Goal: Task Accomplishment & Management: Manage account settings

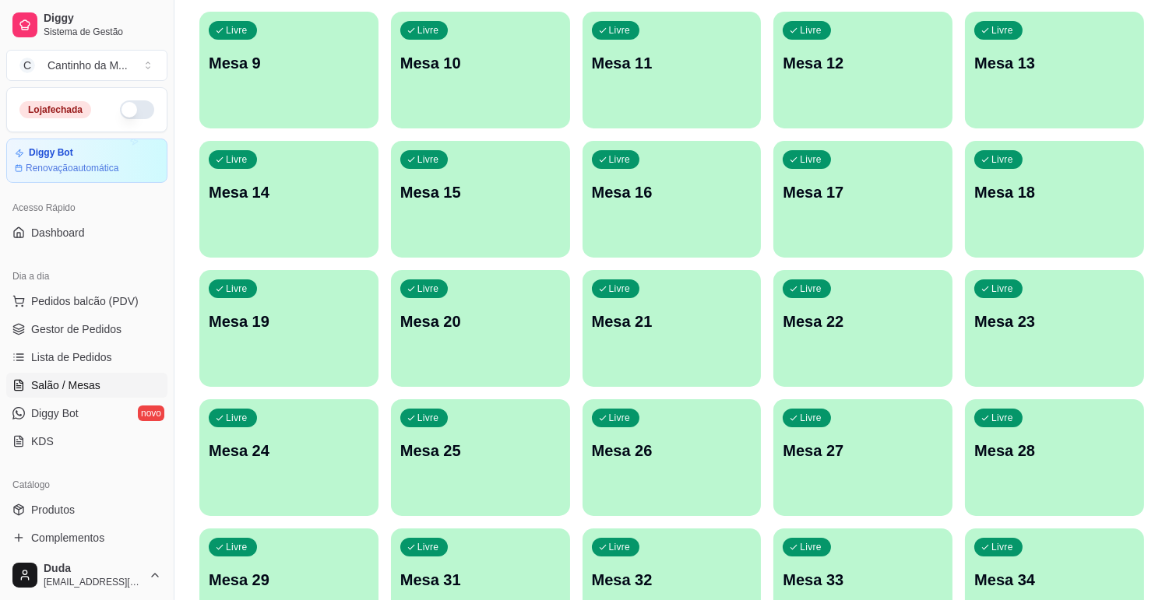
scroll to position [438, 0]
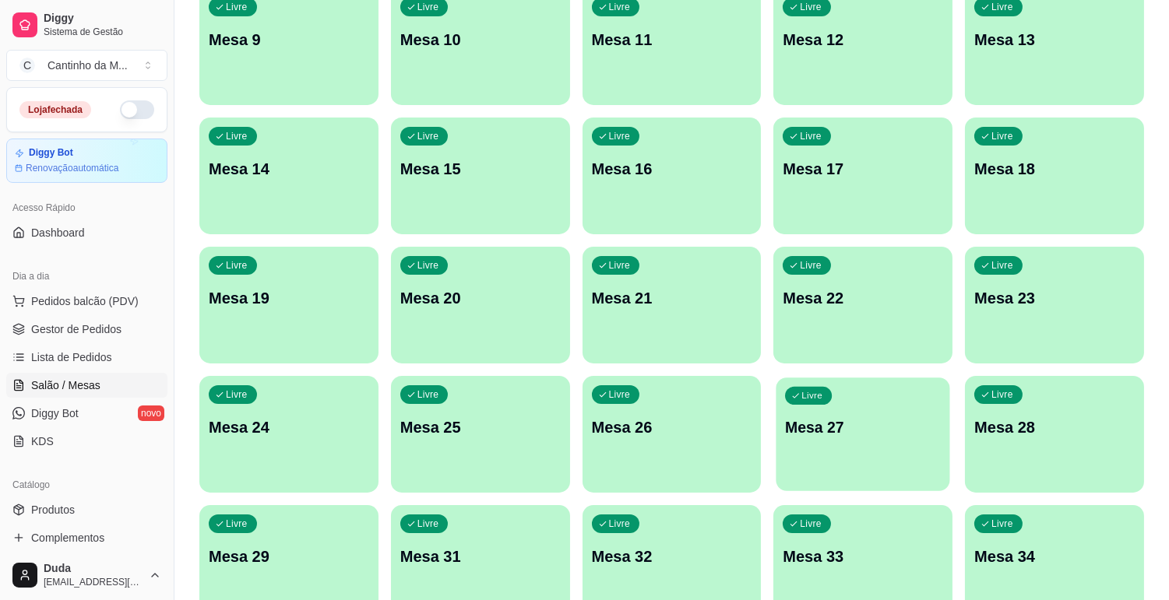
click at [858, 433] on p "Mesa 27" at bounding box center [863, 427] width 156 height 21
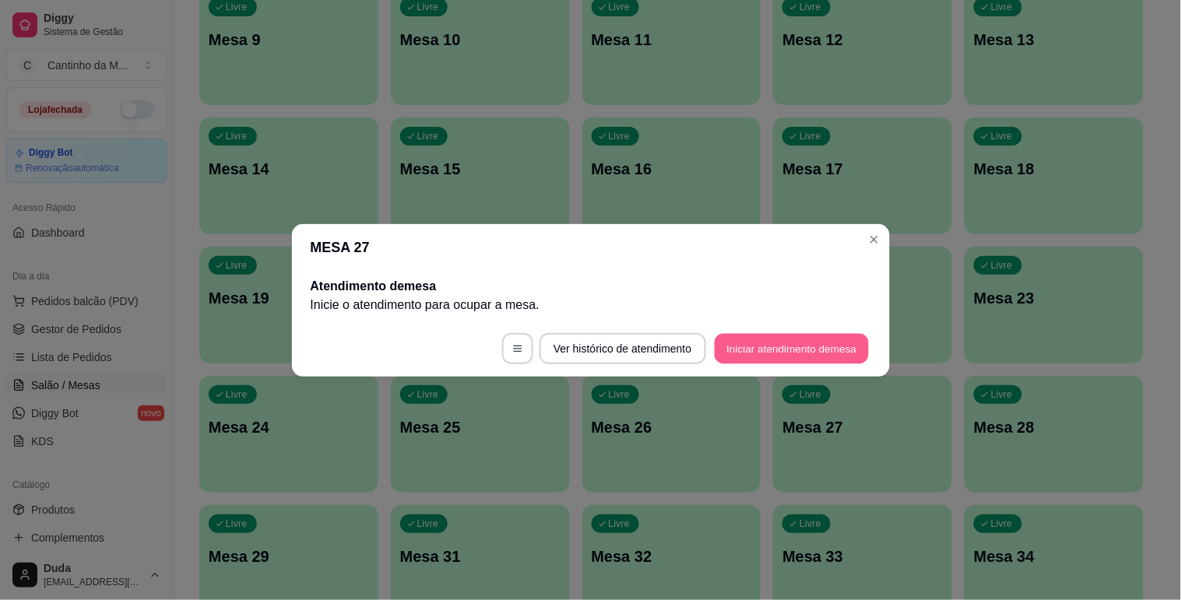
click at [753, 355] on button "Iniciar atendimento de mesa" at bounding box center [792, 348] width 154 height 30
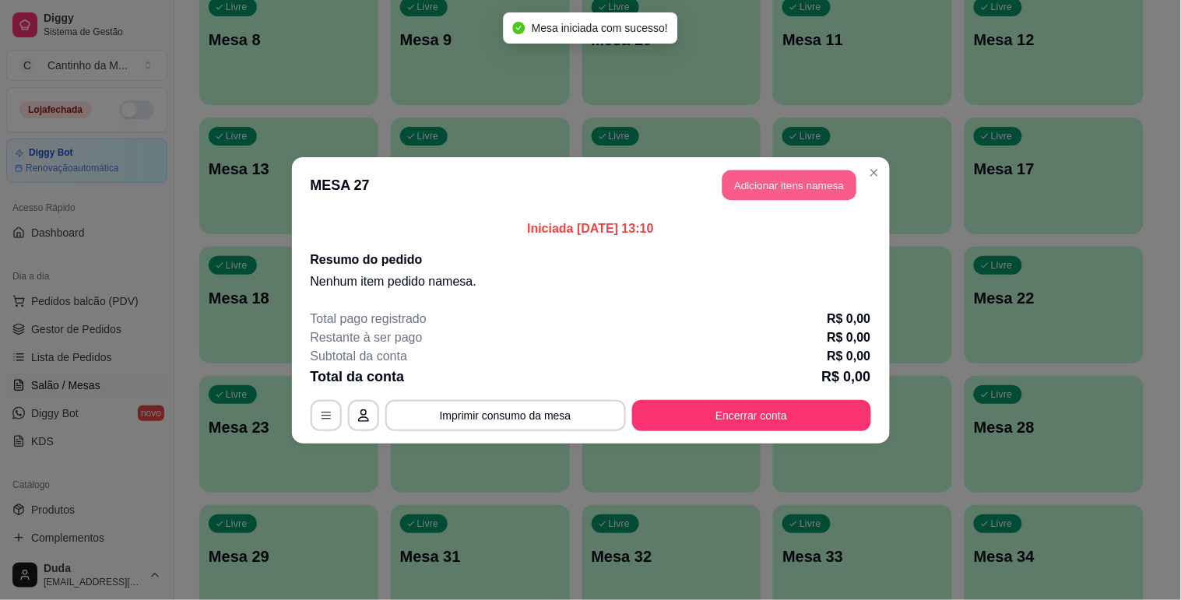
click at [764, 188] on button "Adicionar itens na mesa" at bounding box center [790, 185] width 134 height 30
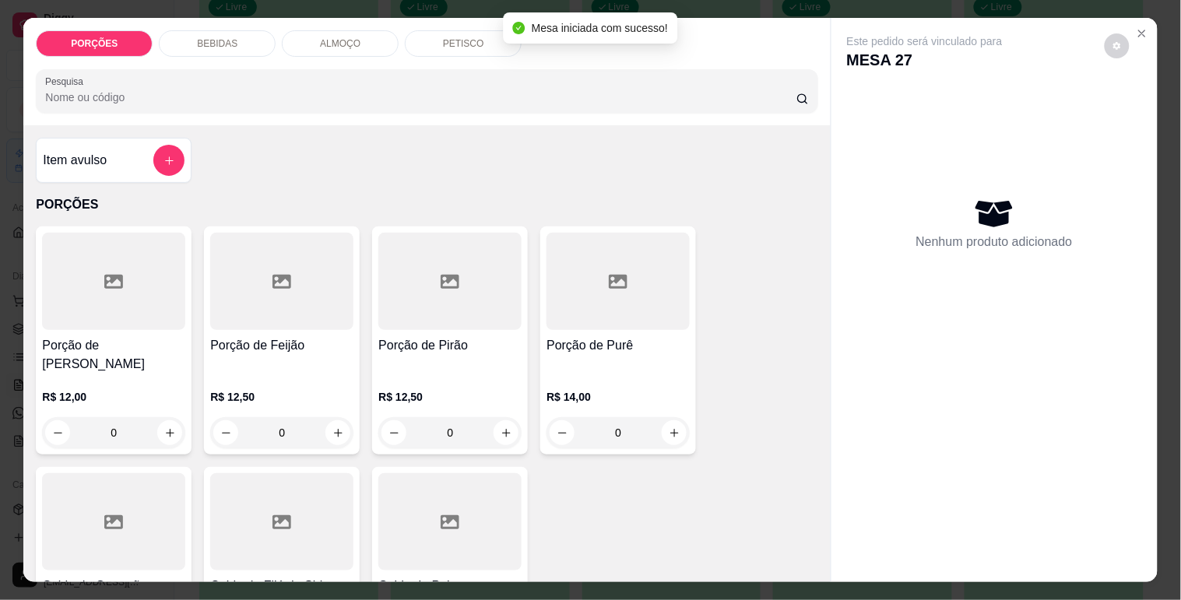
click at [382, 100] on div at bounding box center [426, 91] width 763 height 31
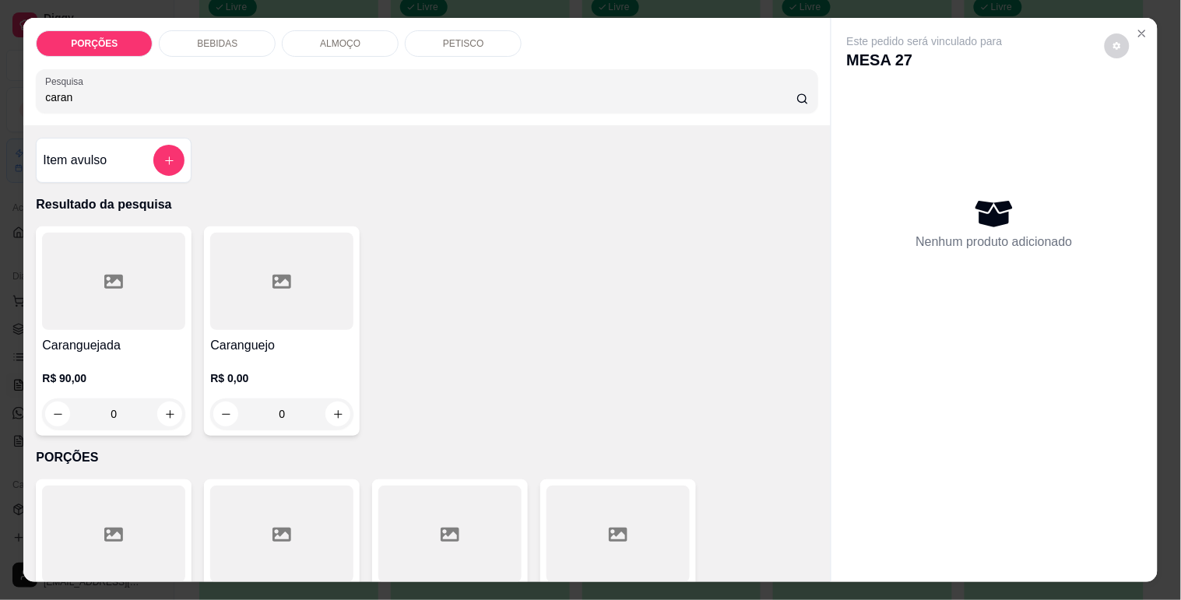
type input "caran"
click at [223, 315] on div at bounding box center [281, 281] width 143 height 97
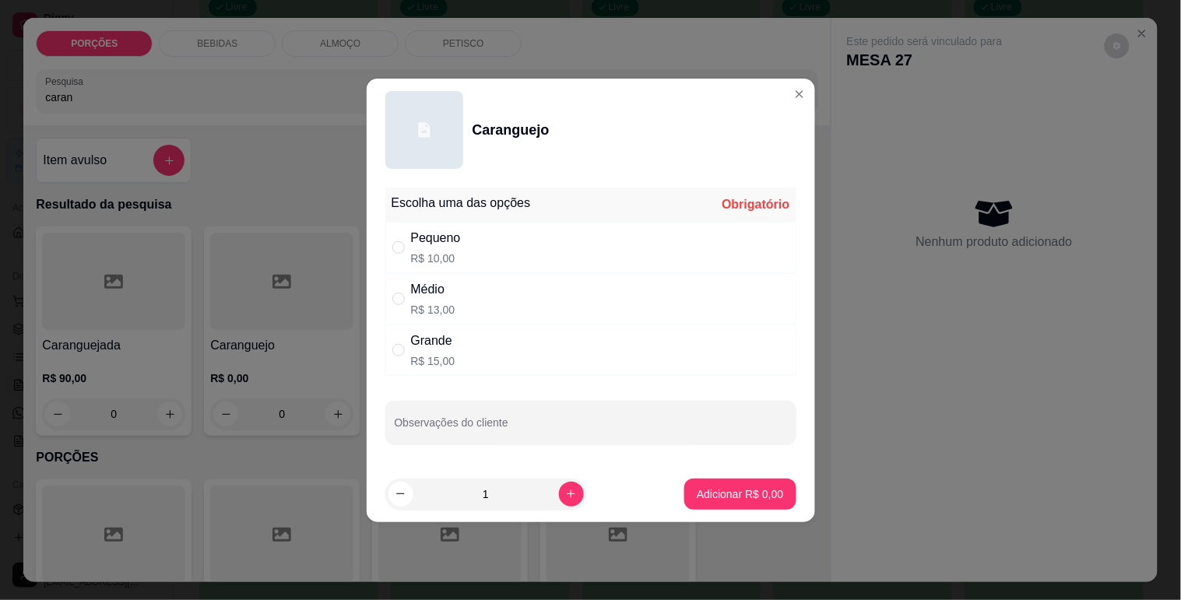
click at [455, 361] on div "Grande R$ 15,00" at bounding box center [590, 350] width 411 height 51
radio input "true"
click at [565, 495] on icon "increase-product-quantity" at bounding box center [571, 494] width 12 height 12
type input "3"
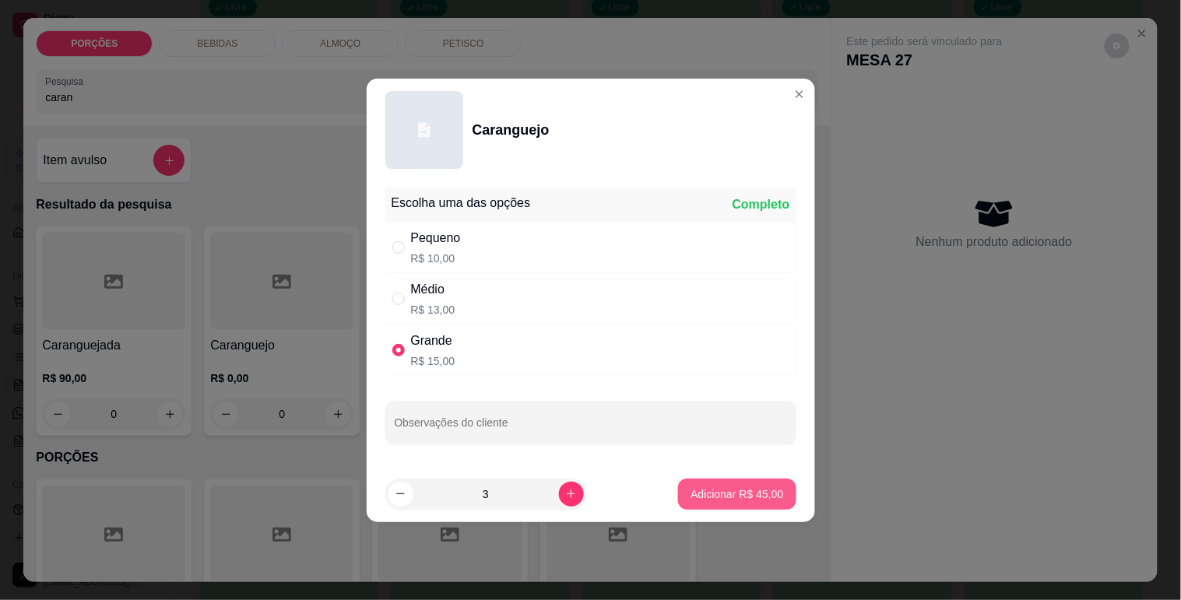
click at [742, 493] on p "Adicionar R$ 45,00" at bounding box center [737, 495] width 93 height 16
type input "3"
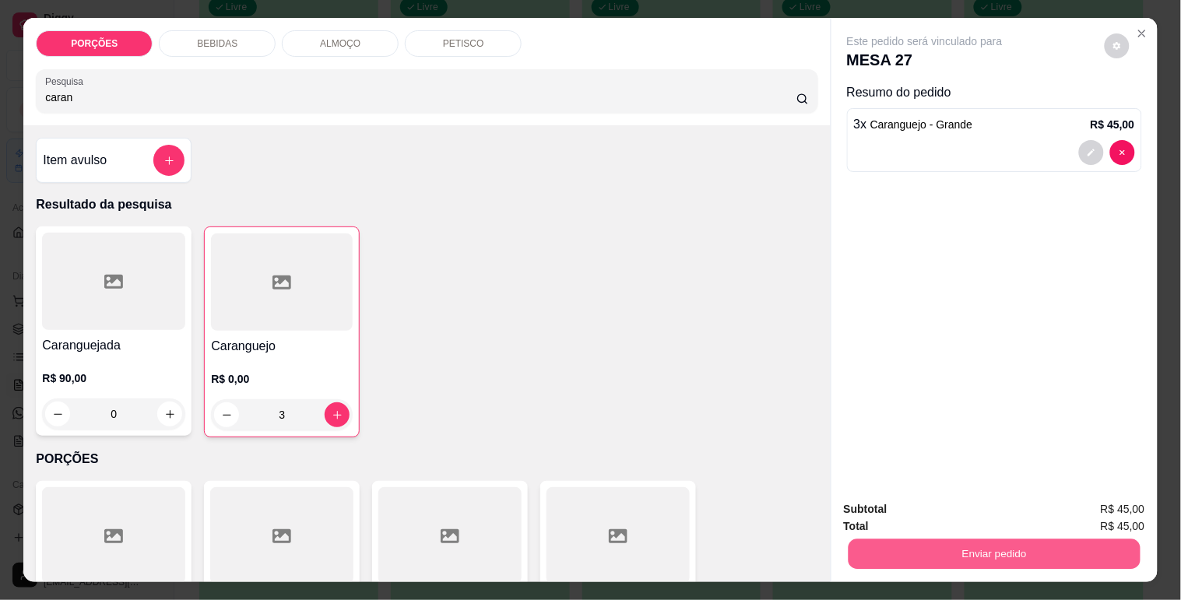
click at [909, 553] on button "Enviar pedido" at bounding box center [994, 554] width 292 height 30
click at [1102, 507] on button "Enviar pedido" at bounding box center [1104, 510] width 88 height 30
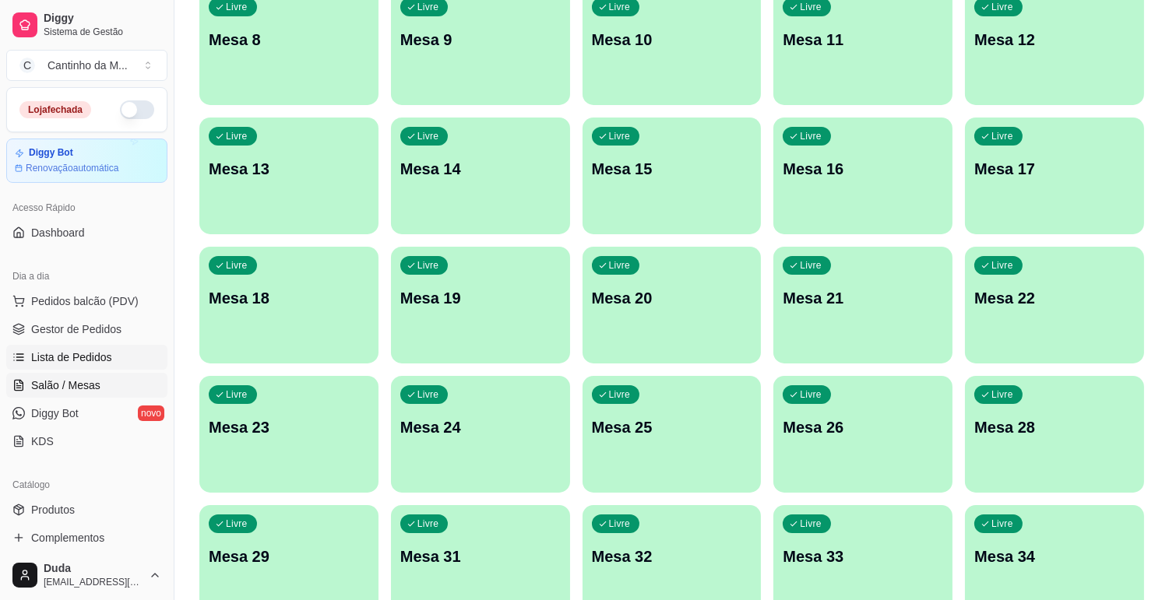
click at [93, 350] on span "Lista de Pedidos" at bounding box center [71, 358] width 81 height 16
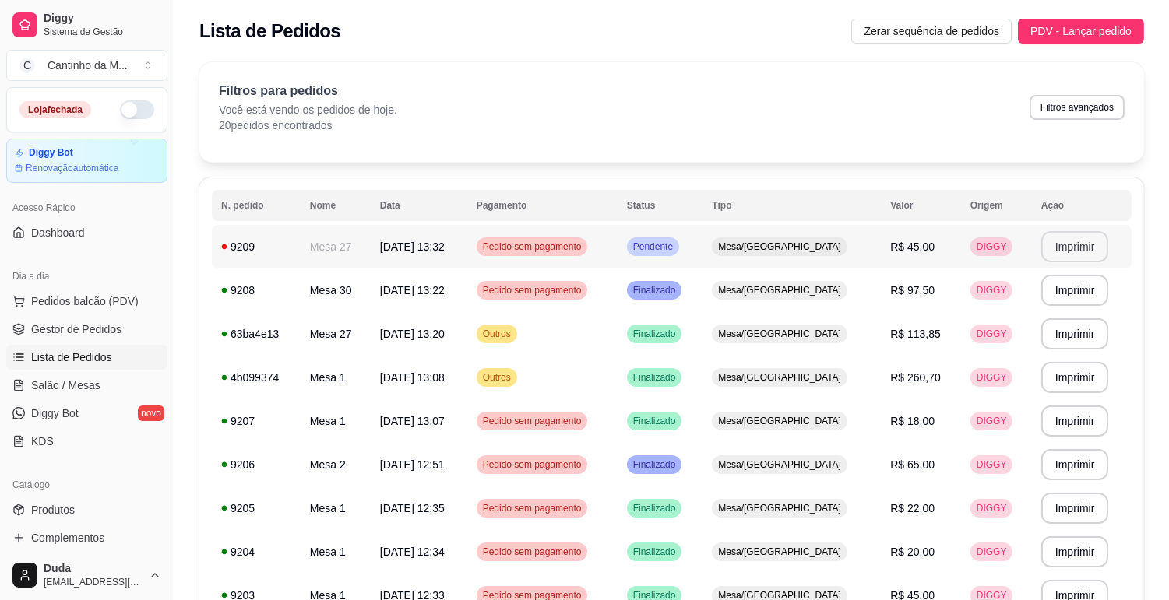
click at [1041, 258] on button "Imprimir" at bounding box center [1075, 246] width 68 height 31
click at [89, 325] on span "Gestor de Pedidos" at bounding box center [76, 330] width 90 height 16
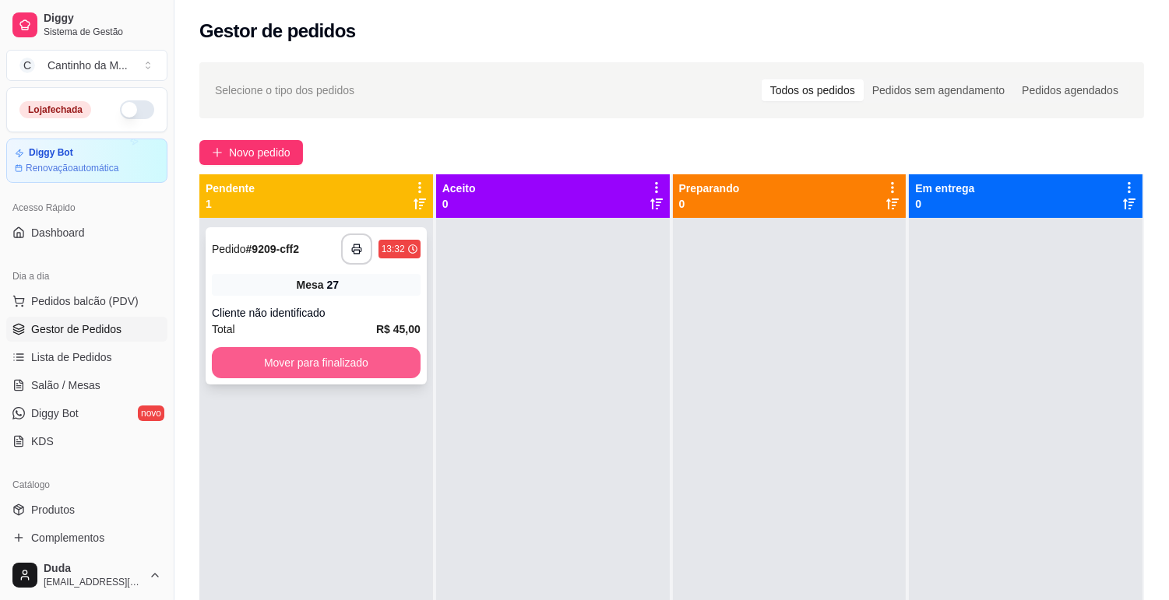
click at [376, 364] on button "Mover para finalizado" at bounding box center [316, 362] width 209 height 31
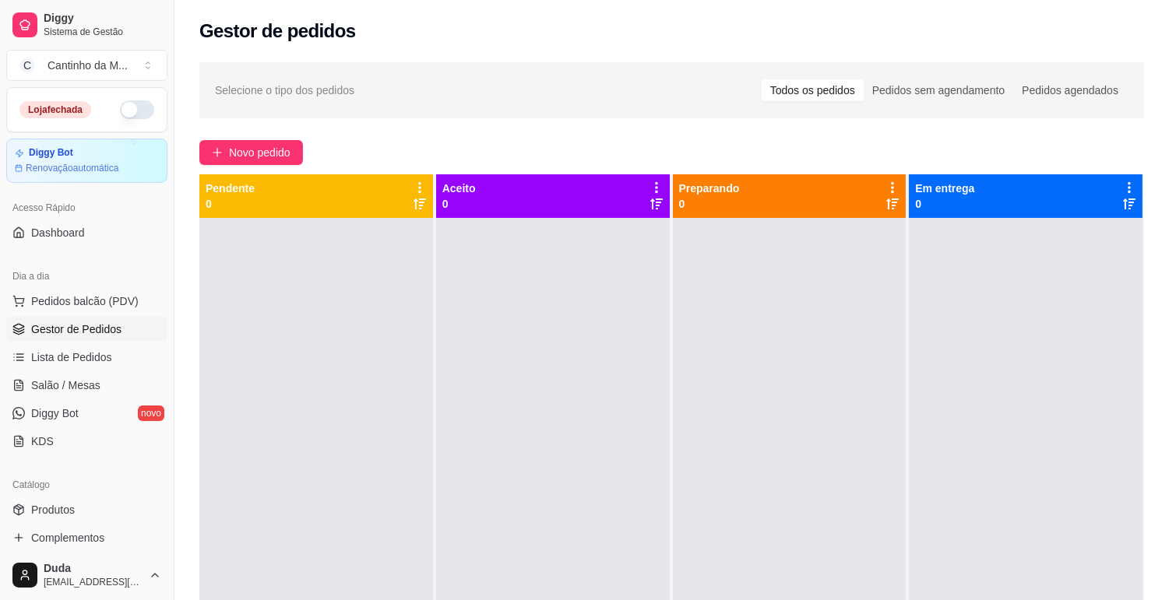
click at [621, 348] on div at bounding box center [553, 518] width 234 height 600
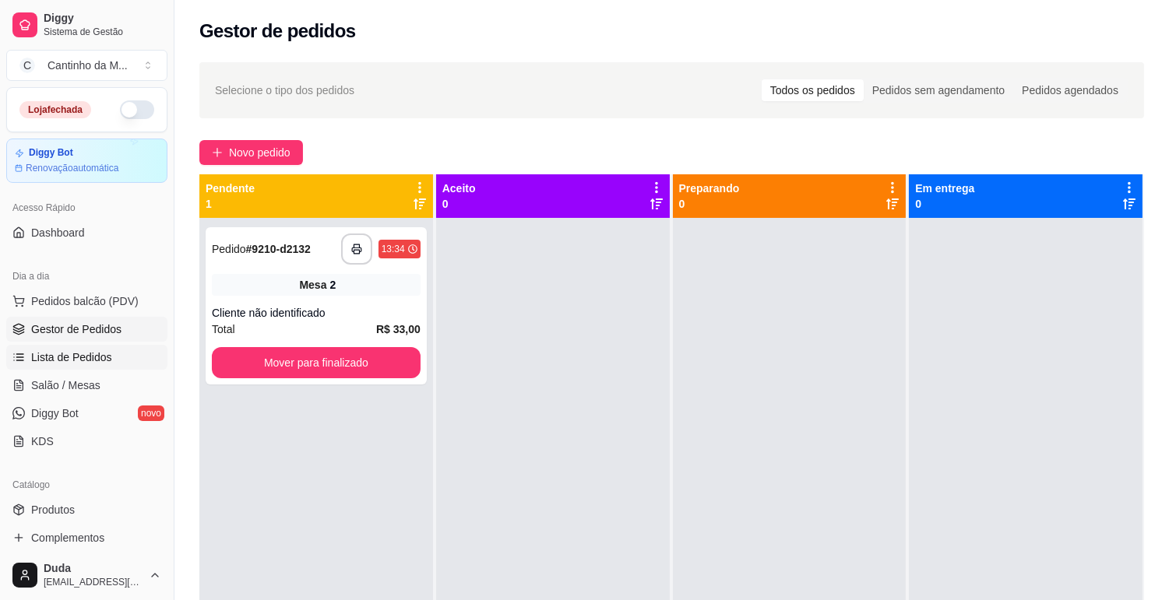
click at [68, 359] on span "Lista de Pedidos" at bounding box center [71, 358] width 81 height 16
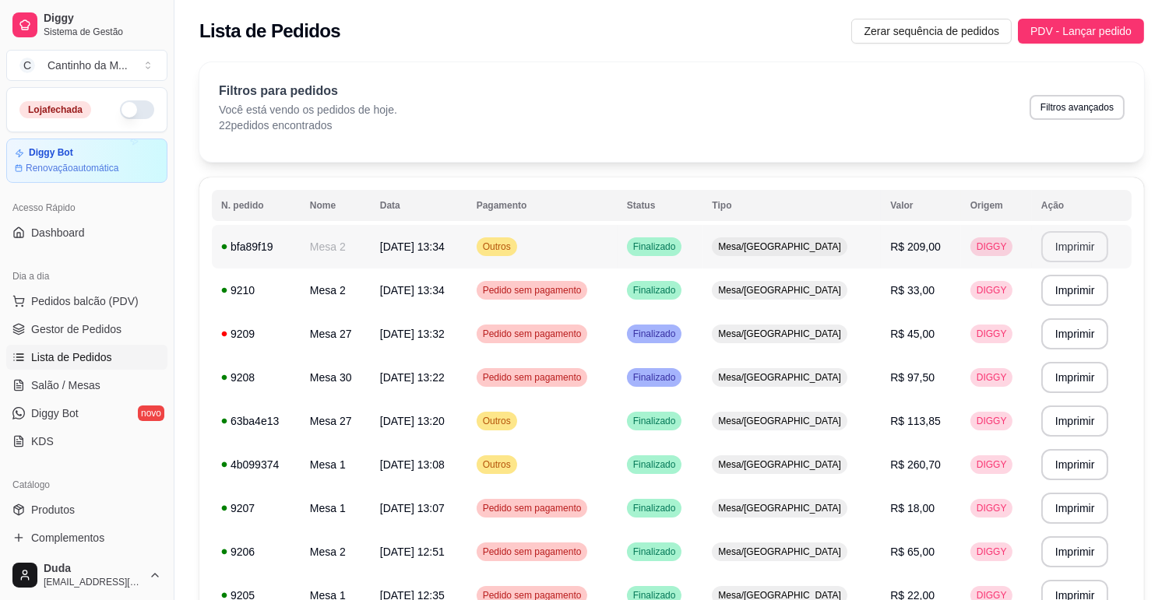
click at [1075, 255] on button "Imprimir" at bounding box center [1075, 246] width 68 height 31
click at [66, 328] on span "Gestor de Pedidos" at bounding box center [76, 330] width 90 height 16
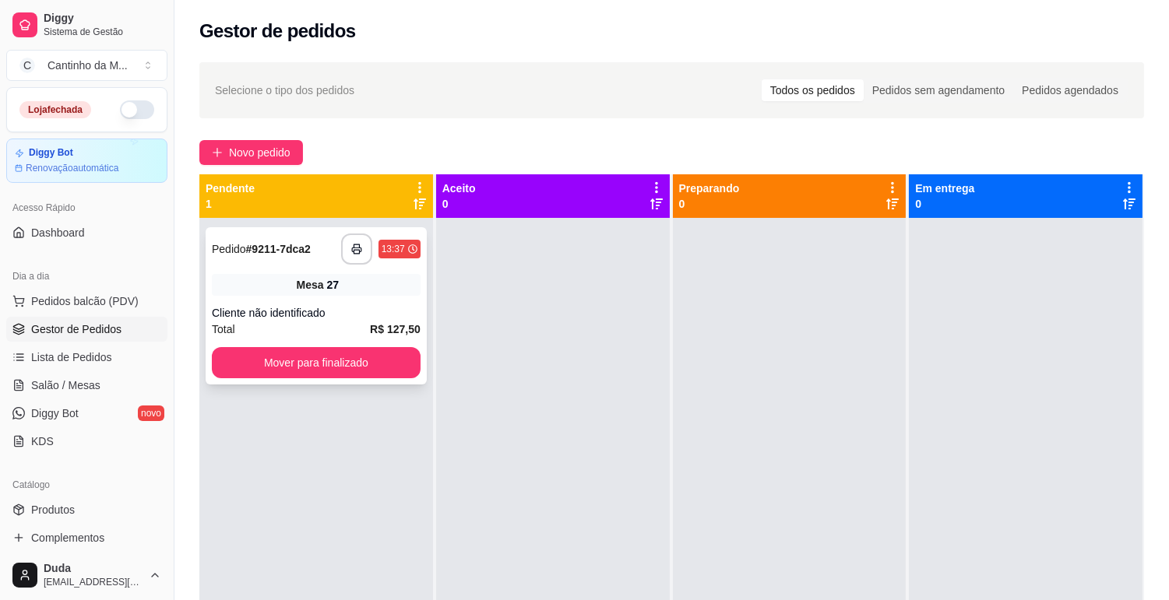
click at [335, 271] on div "**********" at bounding box center [316, 305] width 221 height 157
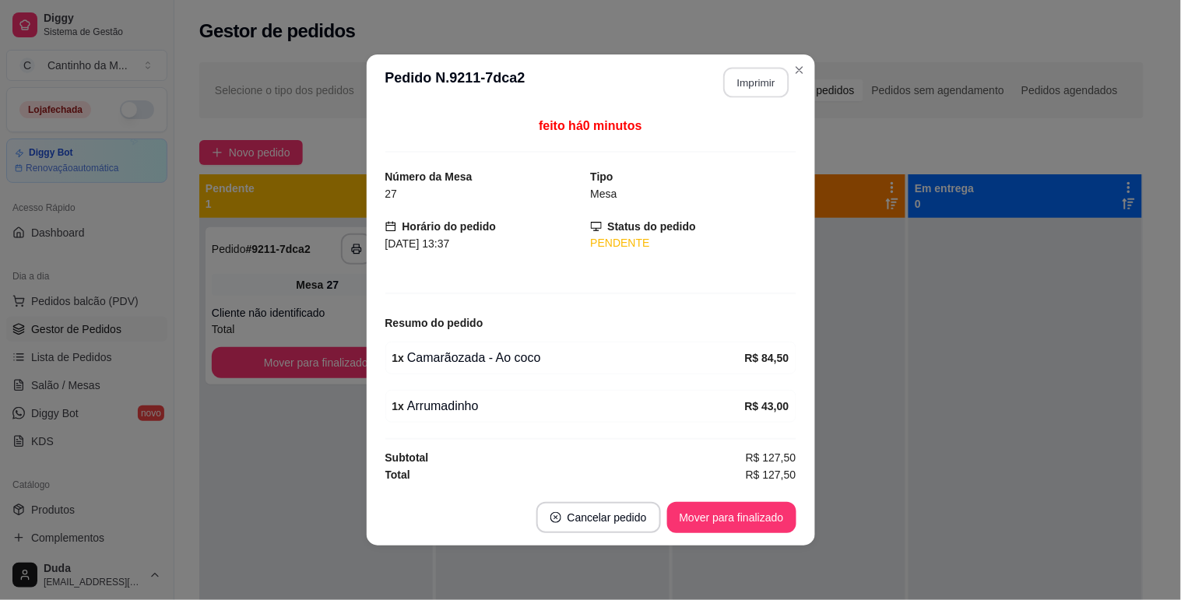
click at [752, 87] on button "Imprimir" at bounding box center [755, 83] width 65 height 30
click at [738, 512] on button "Mover para finalizado" at bounding box center [731, 518] width 125 height 30
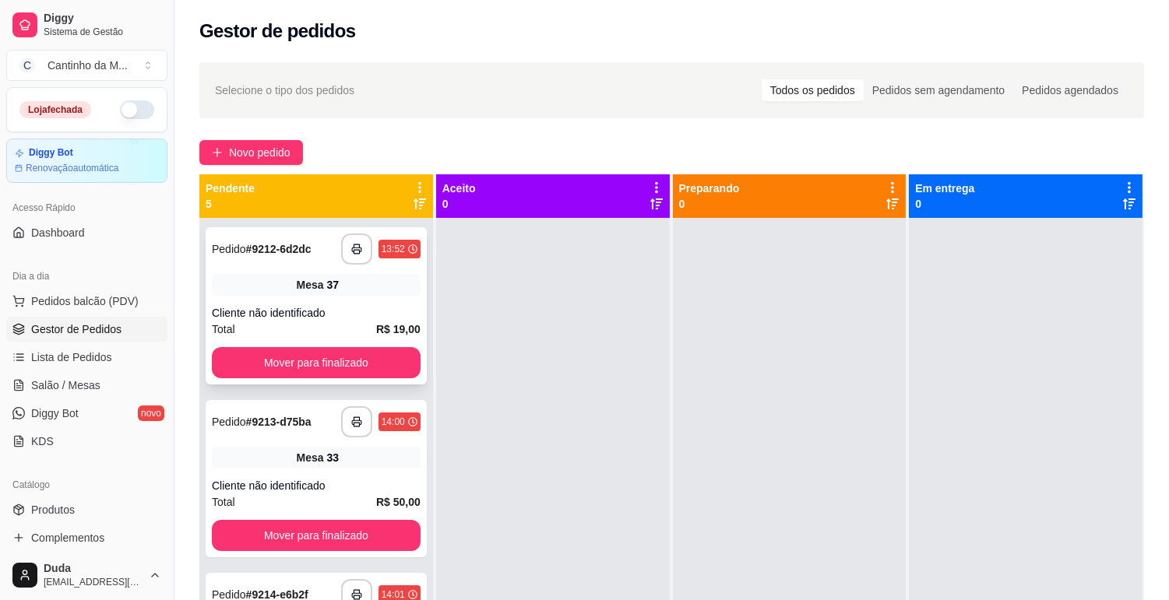
click at [363, 336] on div "Total R$ 19,00" at bounding box center [316, 329] width 209 height 17
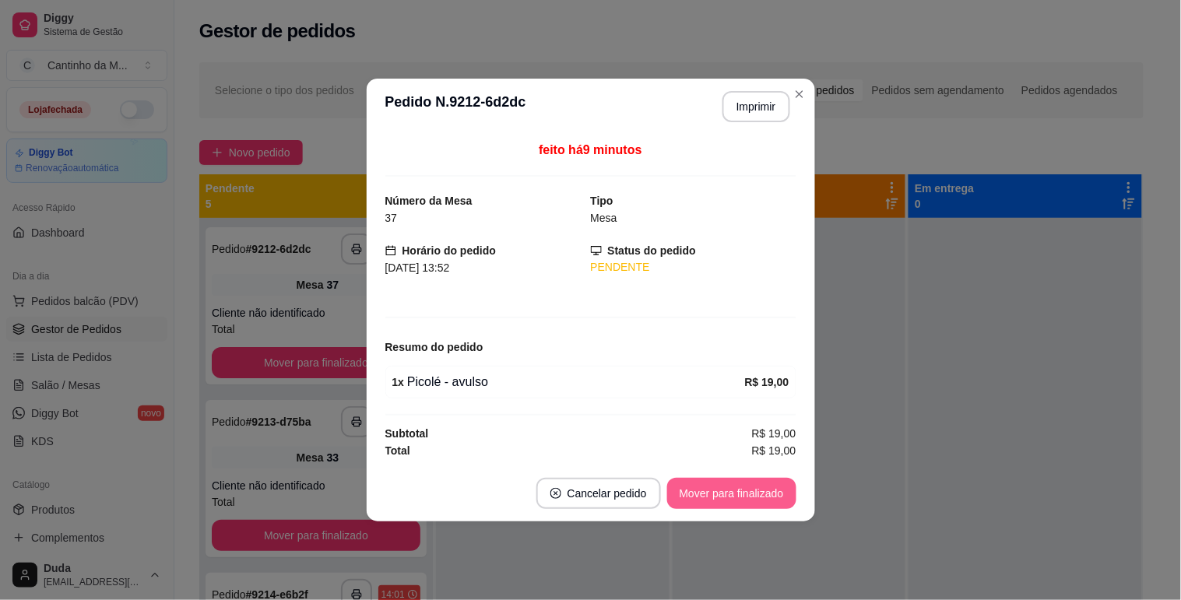
click at [695, 491] on button "Mover para finalizado" at bounding box center [731, 493] width 129 height 31
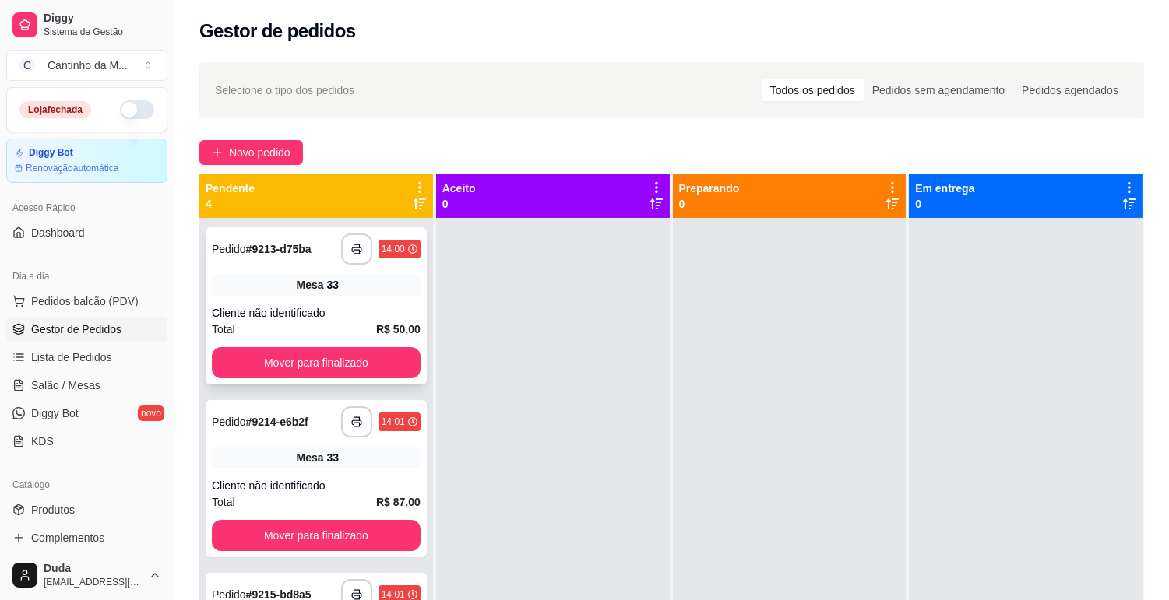
click at [304, 322] on div "Total R$ 50,00" at bounding box center [316, 329] width 209 height 17
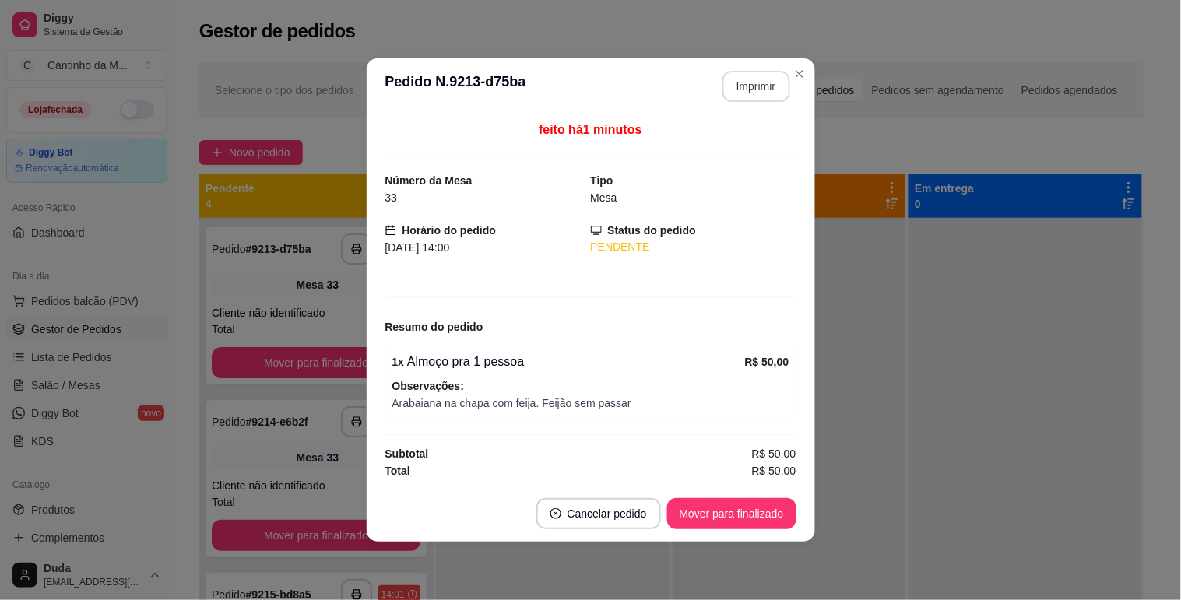
click at [748, 83] on button "Imprimir" at bounding box center [757, 86] width 68 height 31
click at [723, 515] on button "Mover para finalizado" at bounding box center [731, 514] width 125 height 30
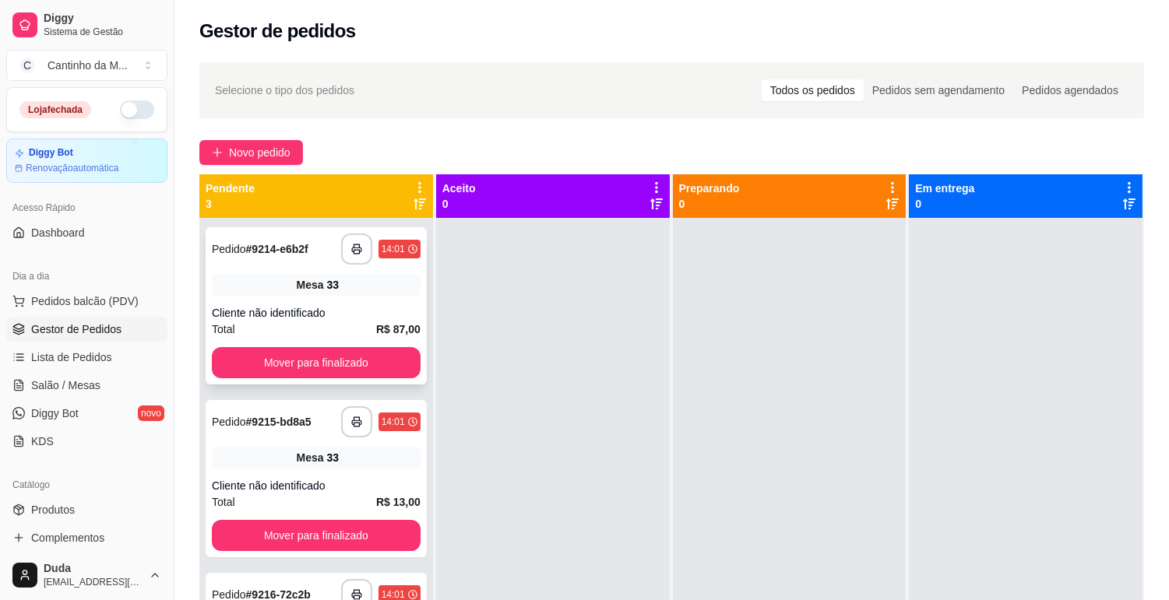
click at [368, 297] on div "**********" at bounding box center [316, 305] width 221 height 157
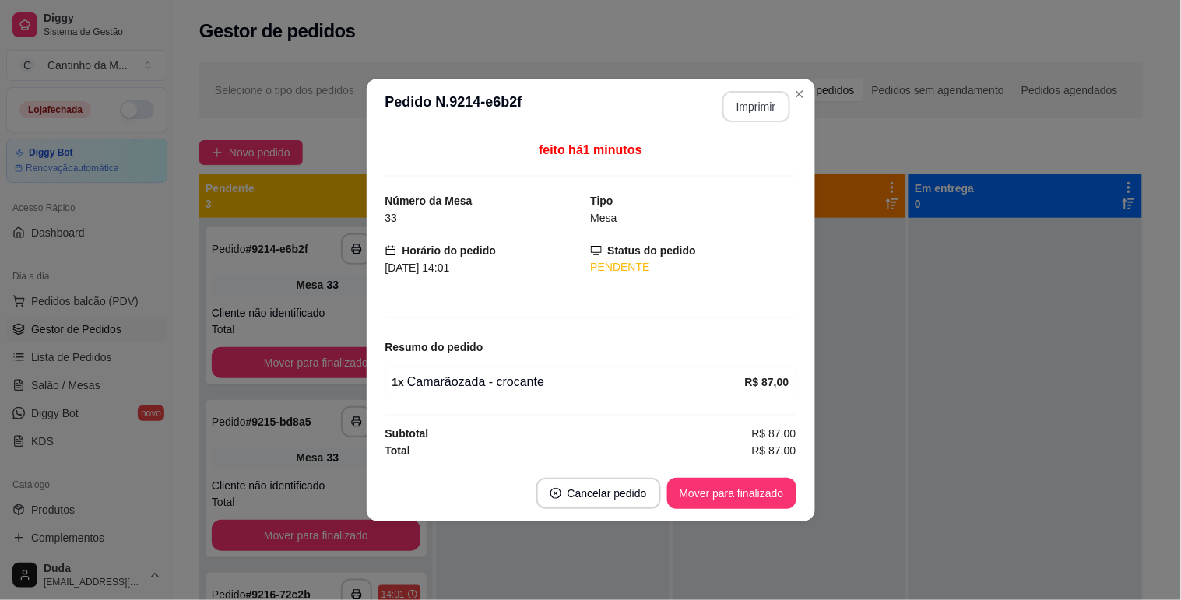
click at [775, 106] on button "Imprimir" at bounding box center [757, 106] width 68 height 31
click at [759, 504] on button "Mover para finalizado" at bounding box center [731, 494] width 125 height 30
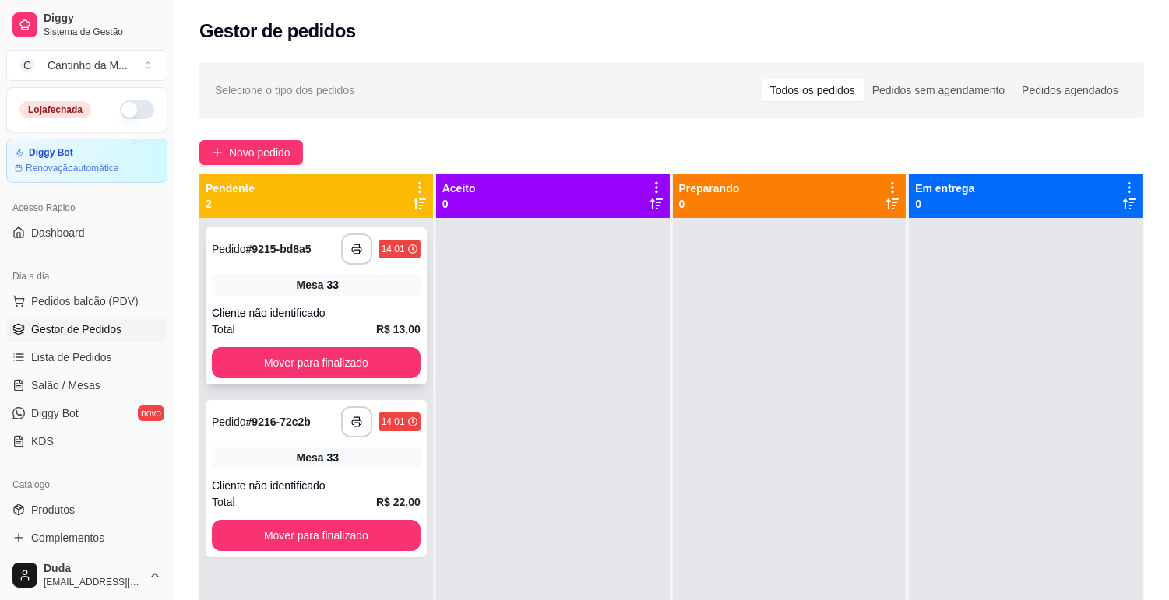
click at [367, 283] on div "Mesa 33" at bounding box center [316, 285] width 209 height 22
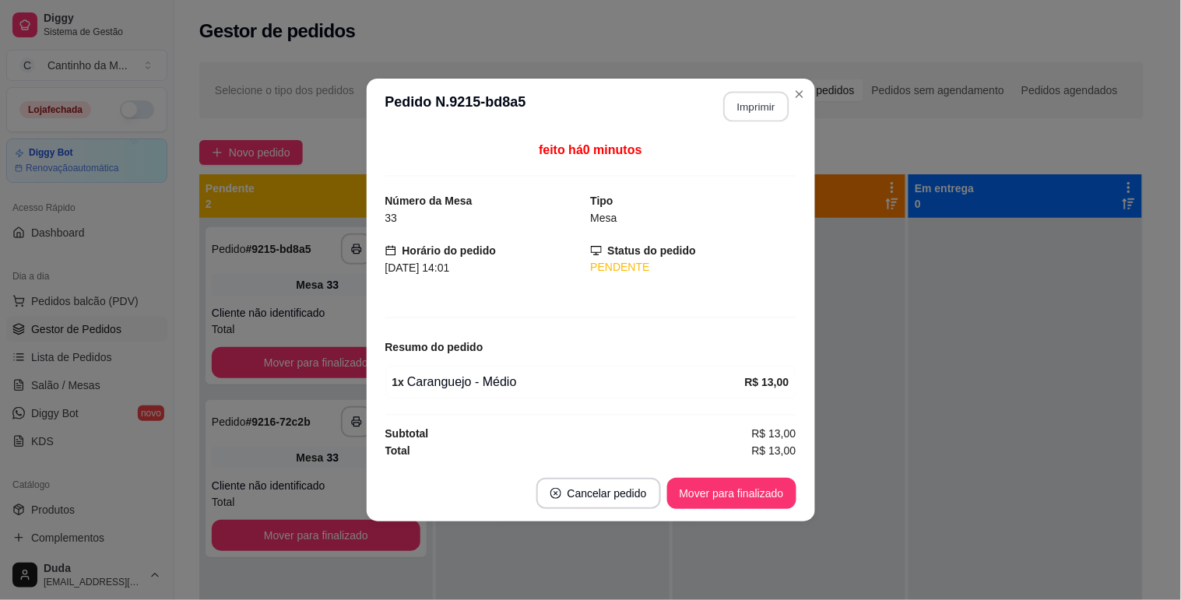
click at [758, 105] on button "Imprimir" at bounding box center [755, 107] width 65 height 30
click at [740, 496] on button "Mover para finalizado" at bounding box center [731, 493] width 129 height 31
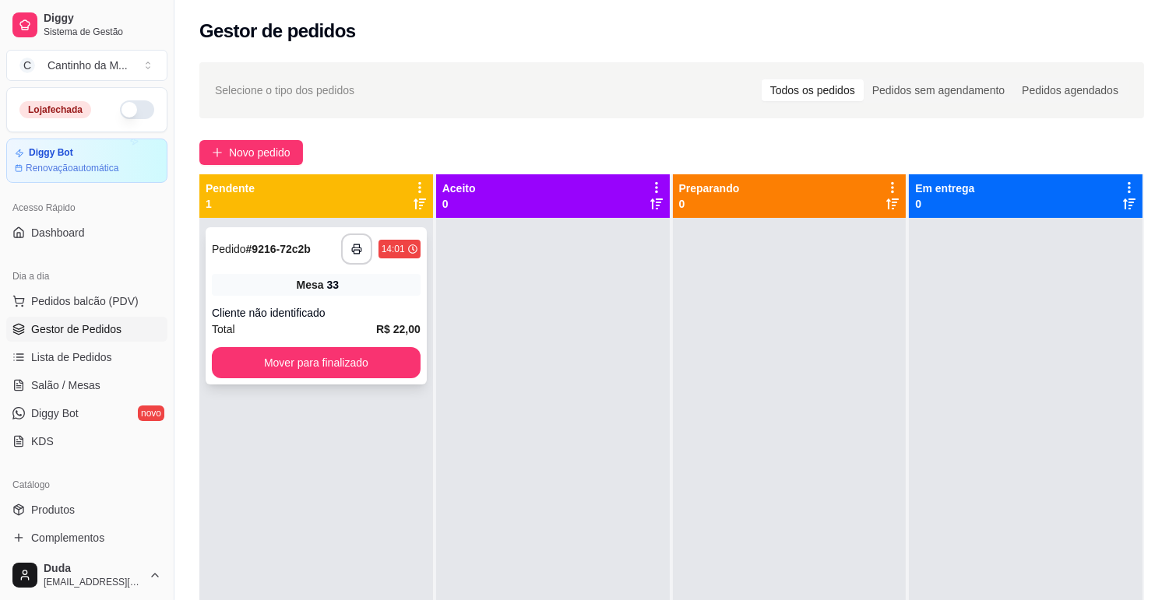
click at [360, 300] on div "**********" at bounding box center [316, 305] width 221 height 157
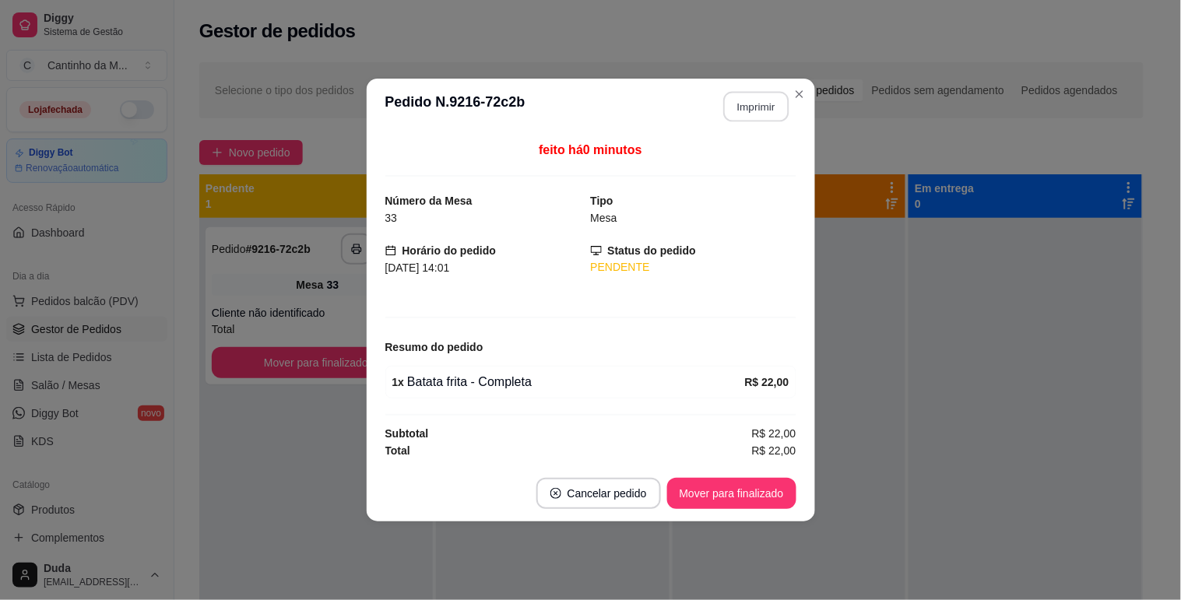
click at [752, 104] on button "Imprimir" at bounding box center [755, 107] width 65 height 30
click at [735, 489] on button "Mover para finalizado" at bounding box center [731, 493] width 129 height 31
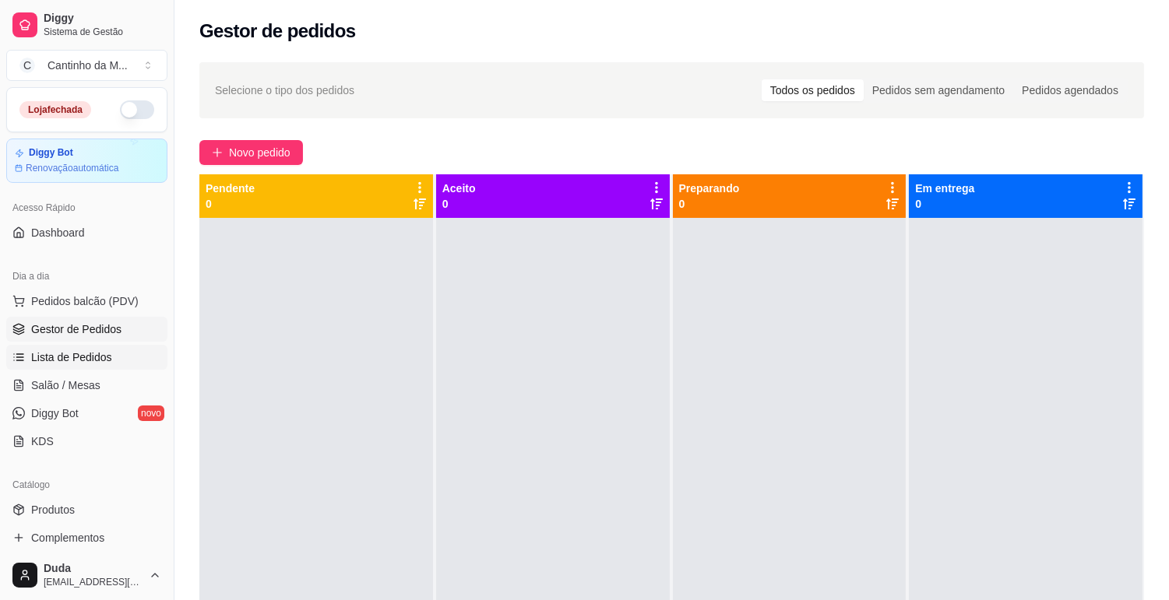
click at [58, 357] on span "Lista de Pedidos" at bounding box center [71, 358] width 81 height 16
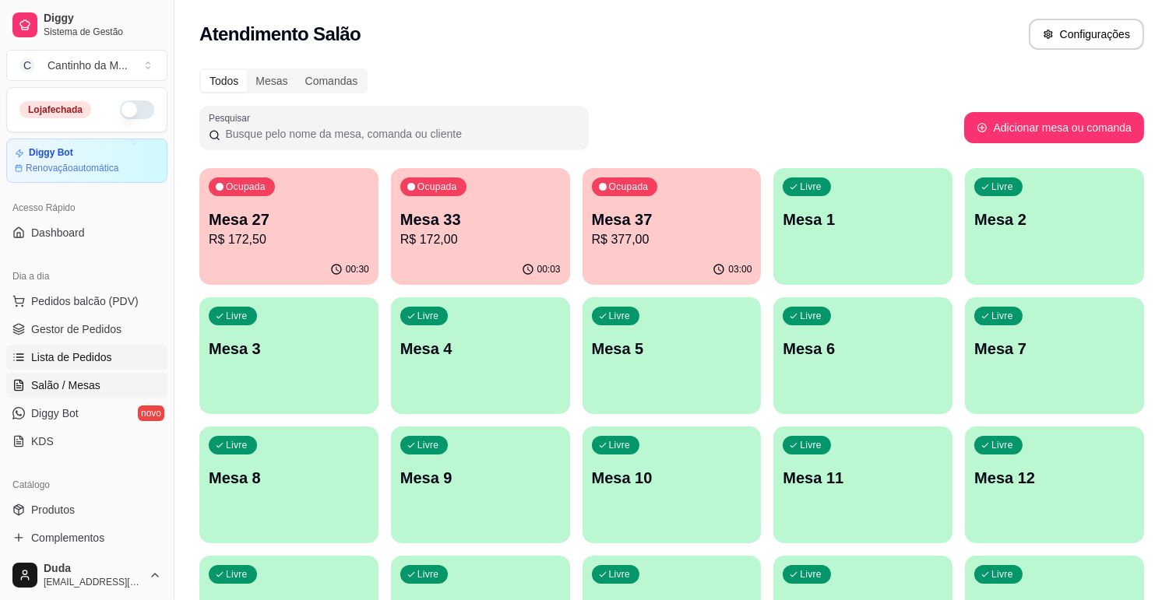
click at [83, 352] on span "Lista de Pedidos" at bounding box center [71, 358] width 81 height 16
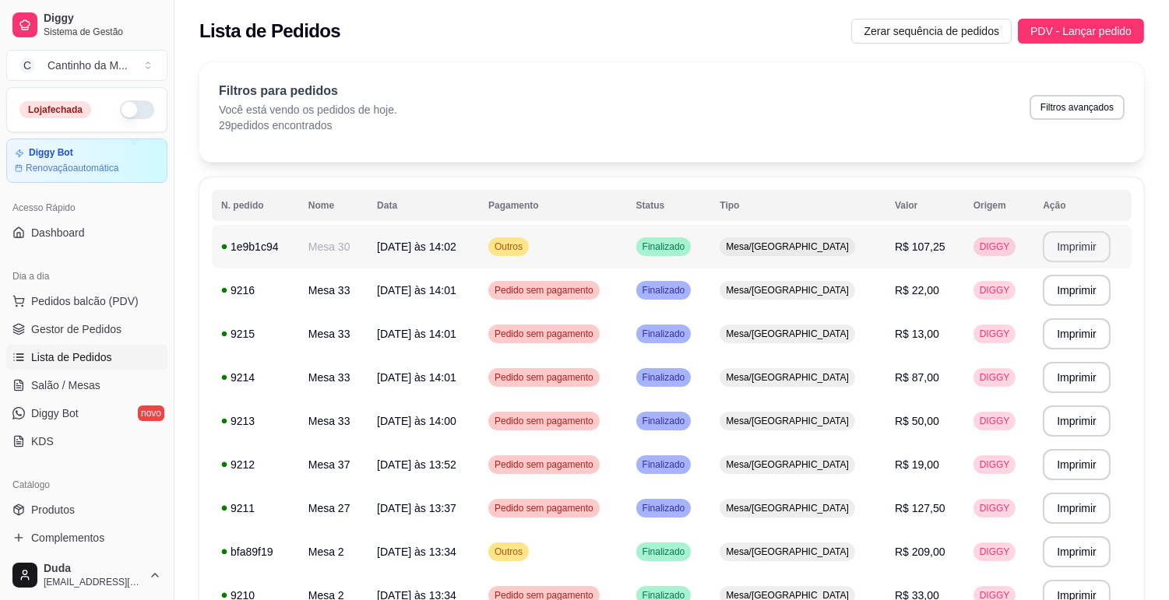
click at [1051, 255] on button "Imprimir" at bounding box center [1077, 246] width 68 height 31
